Goal: Check status: Check status

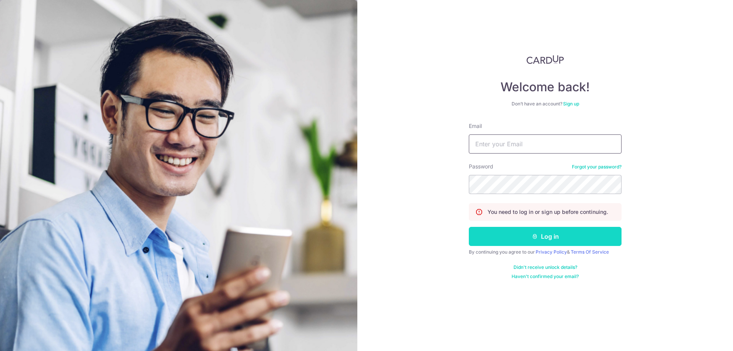
type input "[EMAIL_ADDRESS][DOMAIN_NAME]"
click at [514, 238] on button "Log in" at bounding box center [545, 236] width 153 height 19
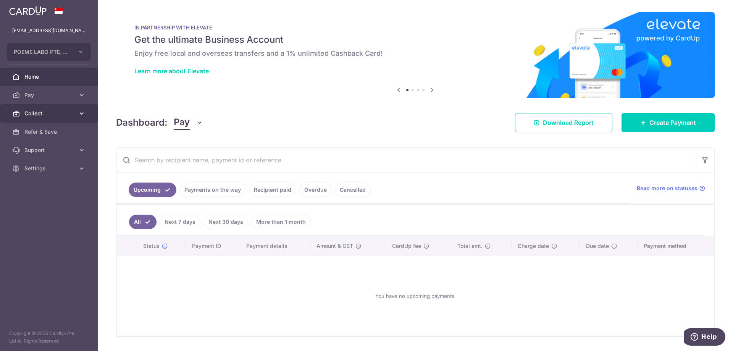
click at [61, 117] on link "Collect" at bounding box center [49, 113] width 98 height 18
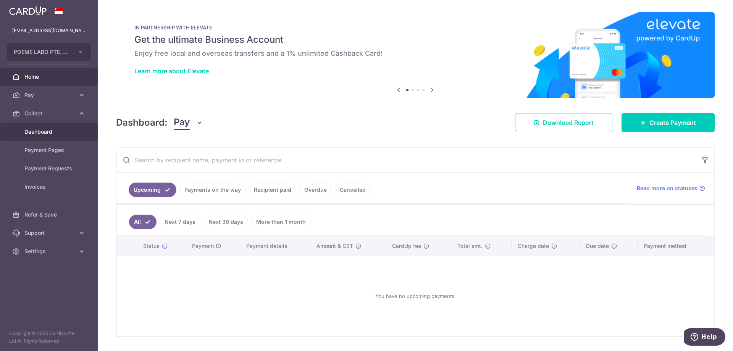
click at [42, 128] on span "Dashboard" at bounding box center [49, 132] width 50 height 8
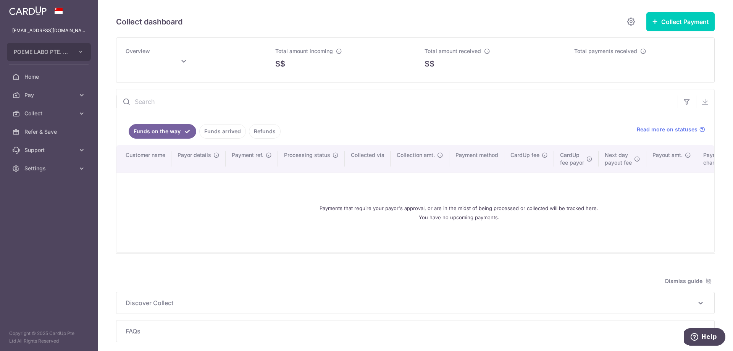
click at [231, 132] on link "Funds arrived" at bounding box center [222, 131] width 47 height 15
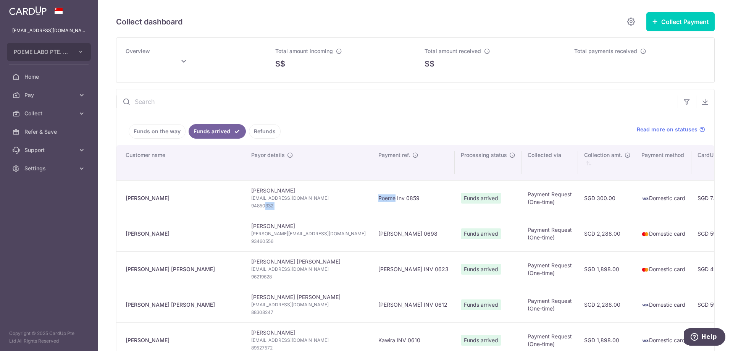
drag, startPoint x: 317, startPoint y: 203, endPoint x: 226, endPoint y: 204, distance: 91.3
click at [226, 204] on tr "Gopalan Rajmohan Rajmohan Gopalan rajmohang111@gmail.com 94850332 Poeme Inv 085…" at bounding box center [619, 198] width 1006 height 36
click at [251, 204] on span "94850332" at bounding box center [308, 206] width 115 height 8
click at [192, 211] on td "Gopalan Rajmohan" at bounding box center [180, 198] width 129 height 36
type input "August 2025"
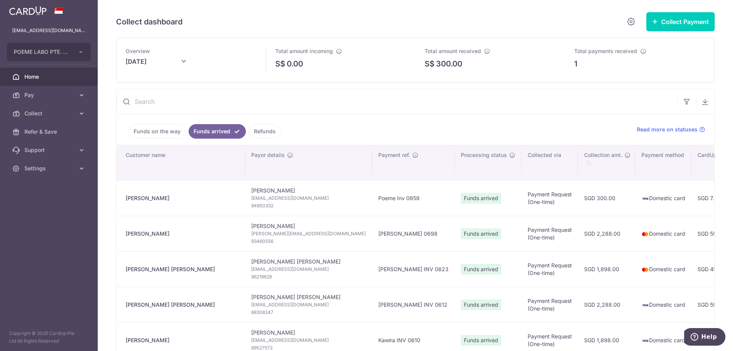
click at [43, 80] on span "Home" at bounding box center [49, 77] width 50 height 8
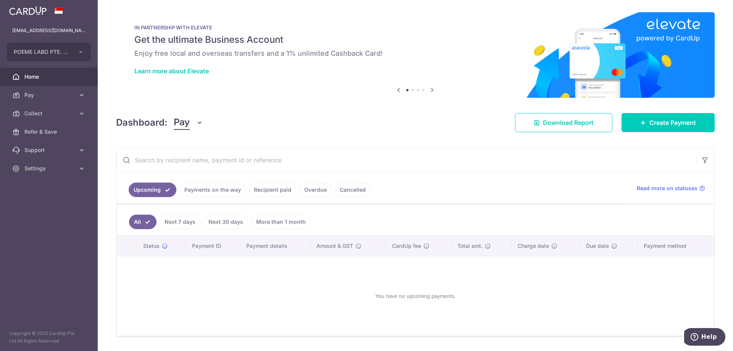
click at [262, 190] on link "Recipient paid" at bounding box center [272, 190] width 47 height 15
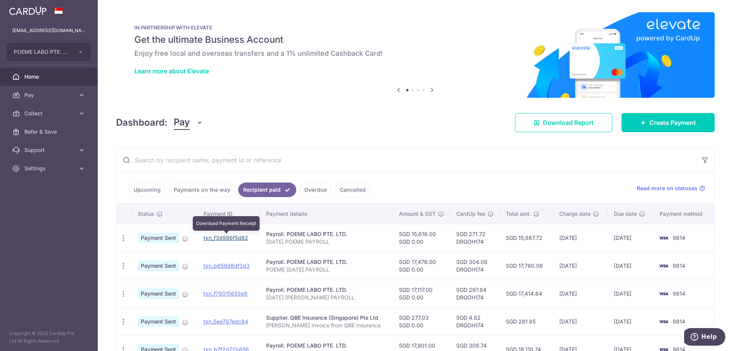
click at [210, 237] on link "txn_f3d986f5d82" at bounding box center [226, 237] width 45 height 6
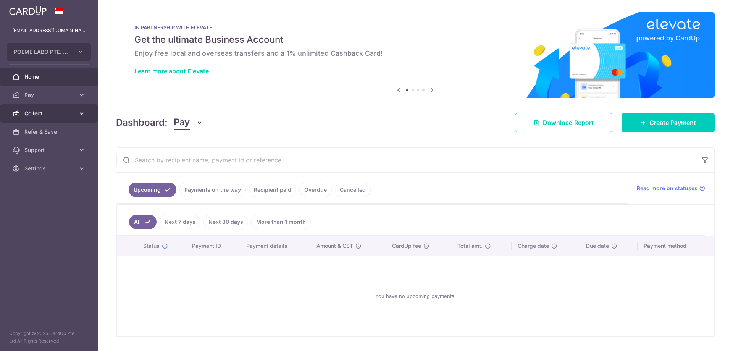
click at [55, 115] on span "Collect" at bounding box center [49, 114] width 50 height 8
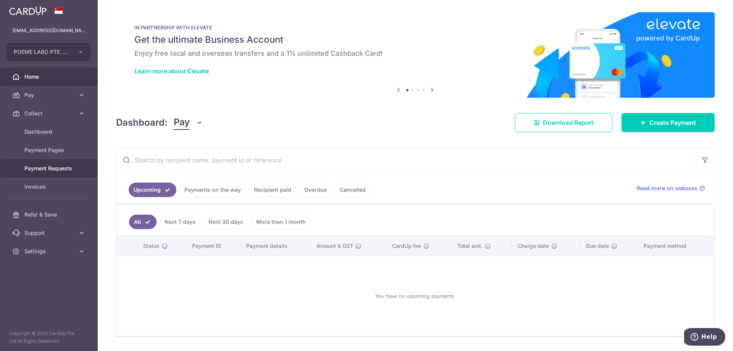
click at [53, 166] on span "Payment Requests" at bounding box center [49, 169] width 50 height 8
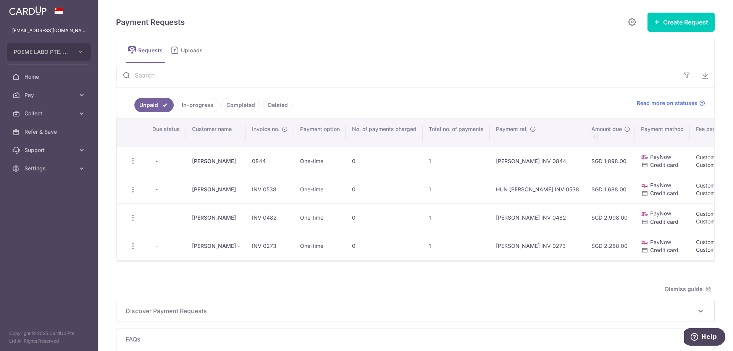
click at [241, 104] on link "Completed" at bounding box center [241, 105] width 39 height 15
